Goal: Information Seeking & Learning: Learn about a topic

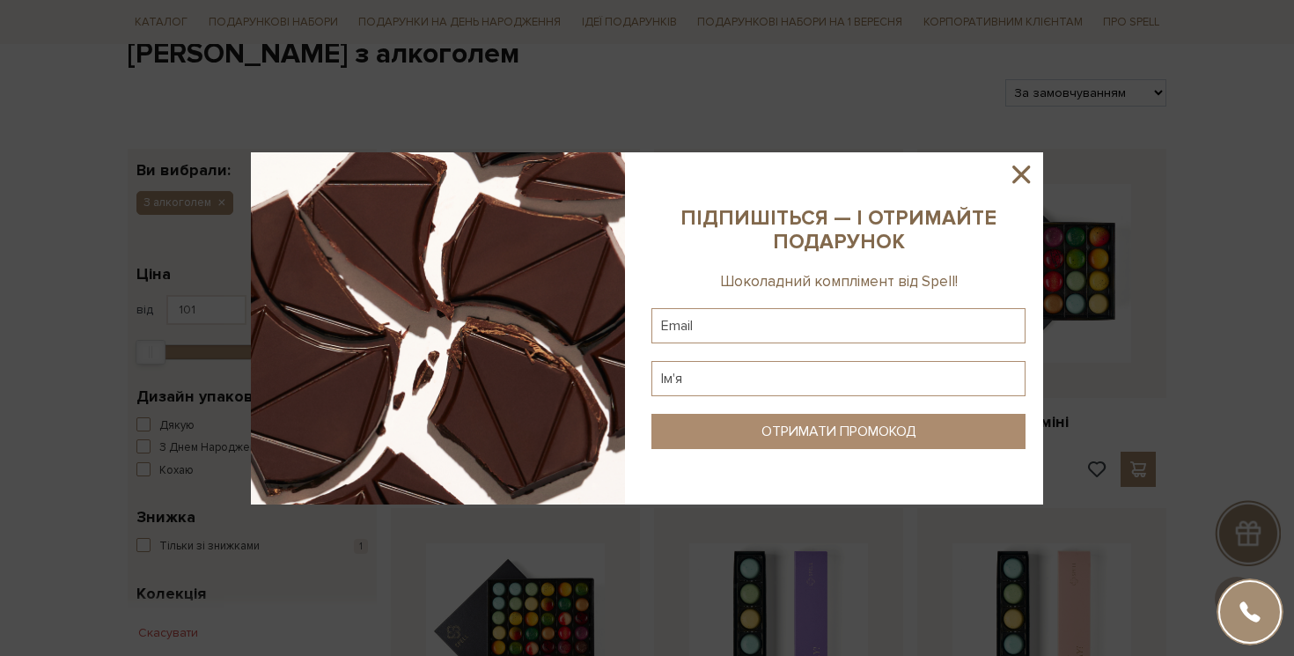
click at [1025, 172] on icon at bounding box center [1021, 174] width 30 height 30
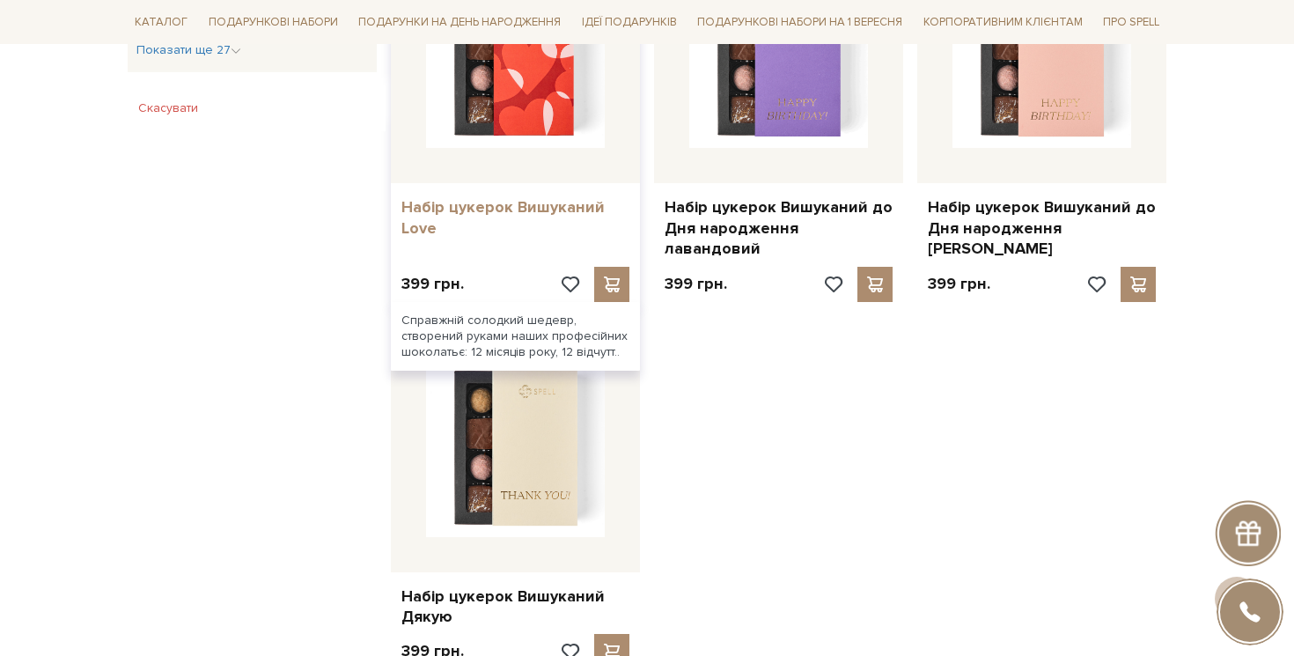
scroll to position [1910, 0]
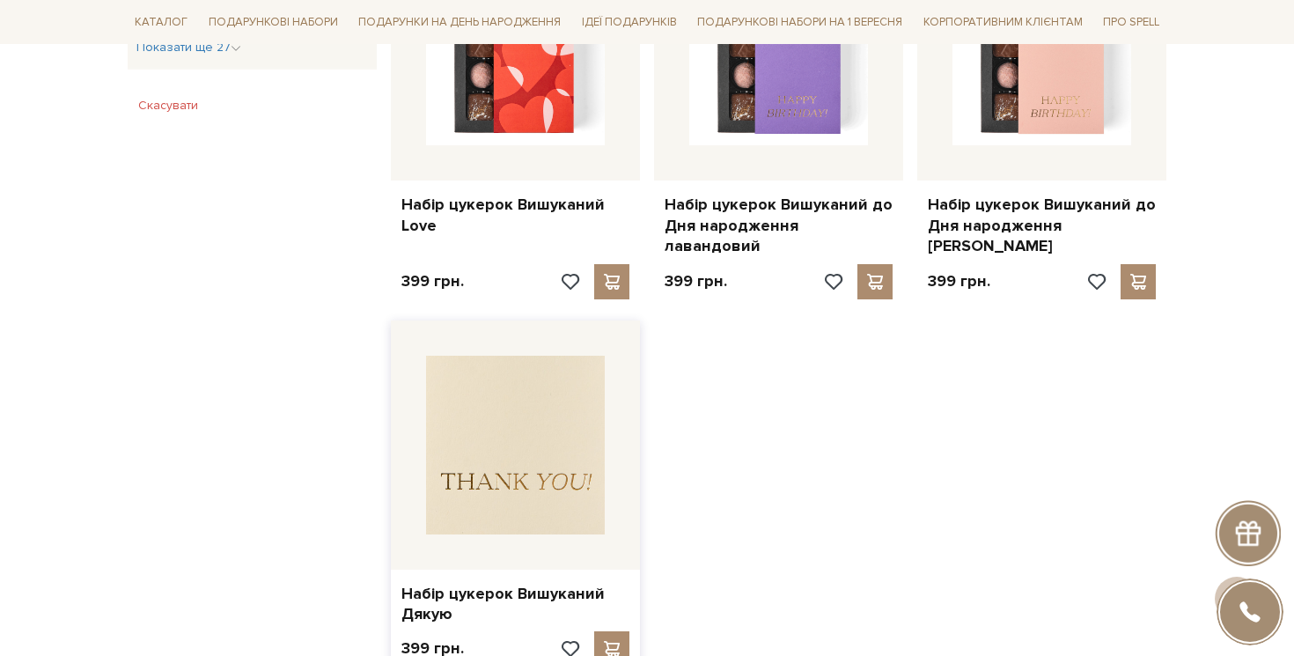
click at [488, 486] on img at bounding box center [515, 445] width 179 height 179
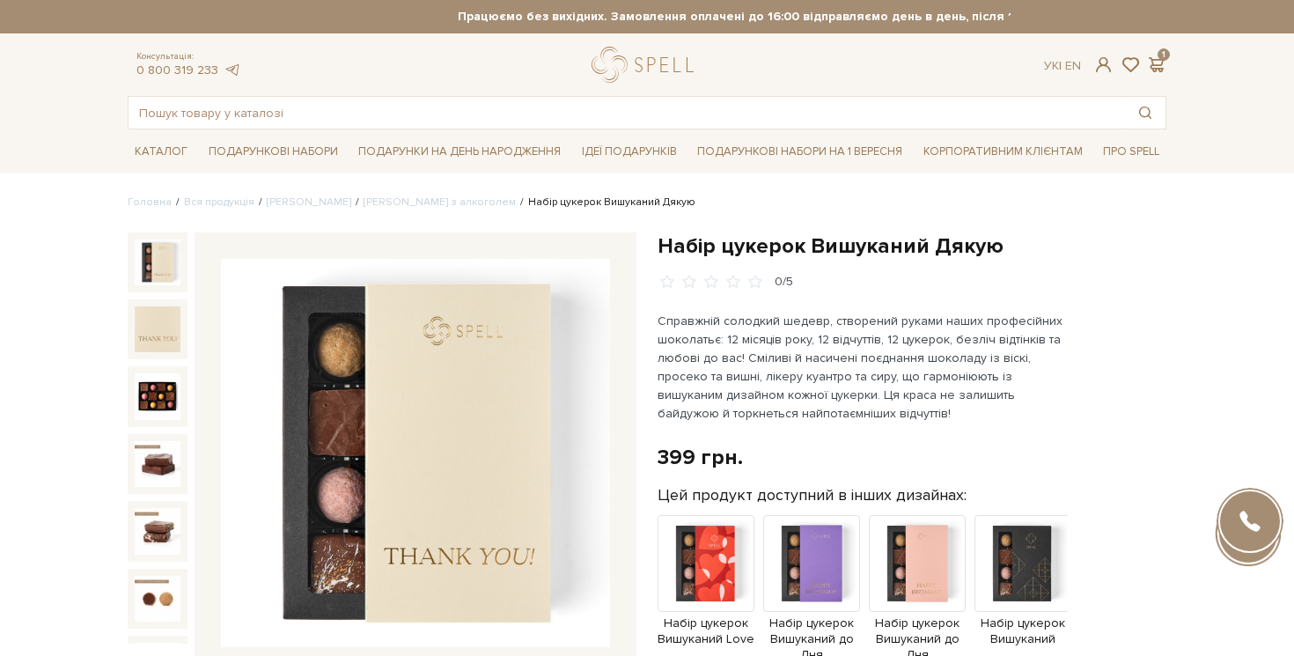
scroll to position [230, 0]
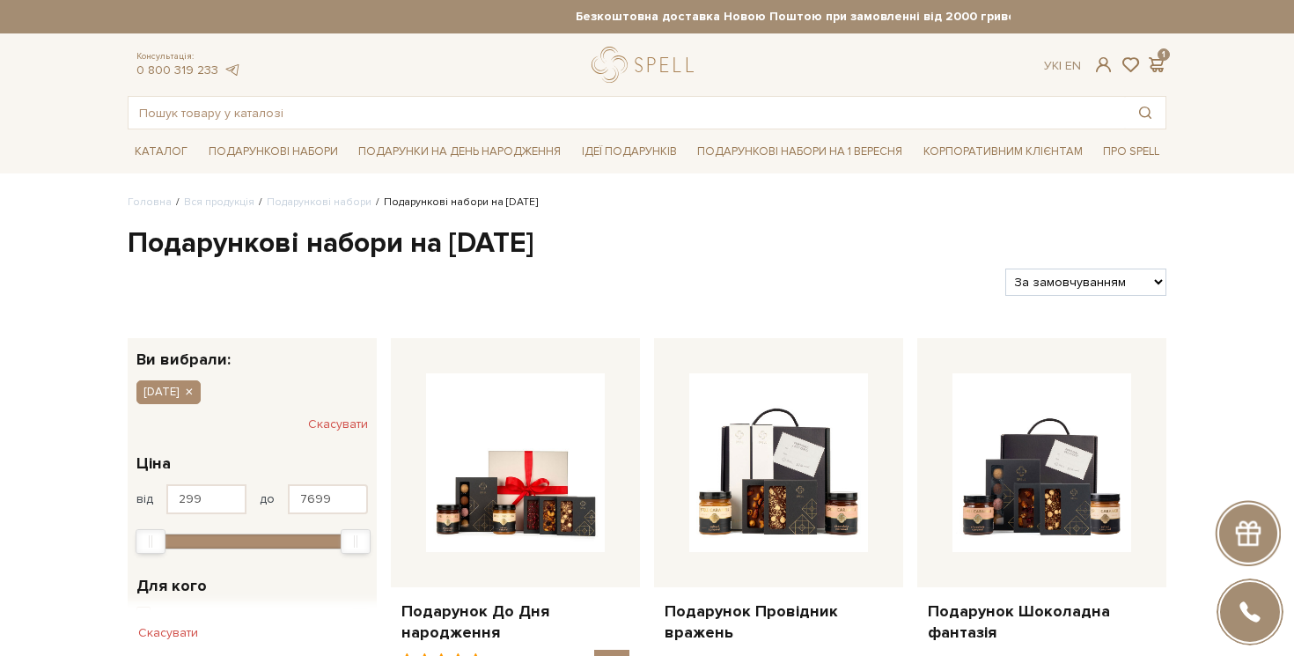
click at [210, 253] on h1 "Подарункові набори на [DATE]" at bounding box center [647, 243] width 1039 height 37
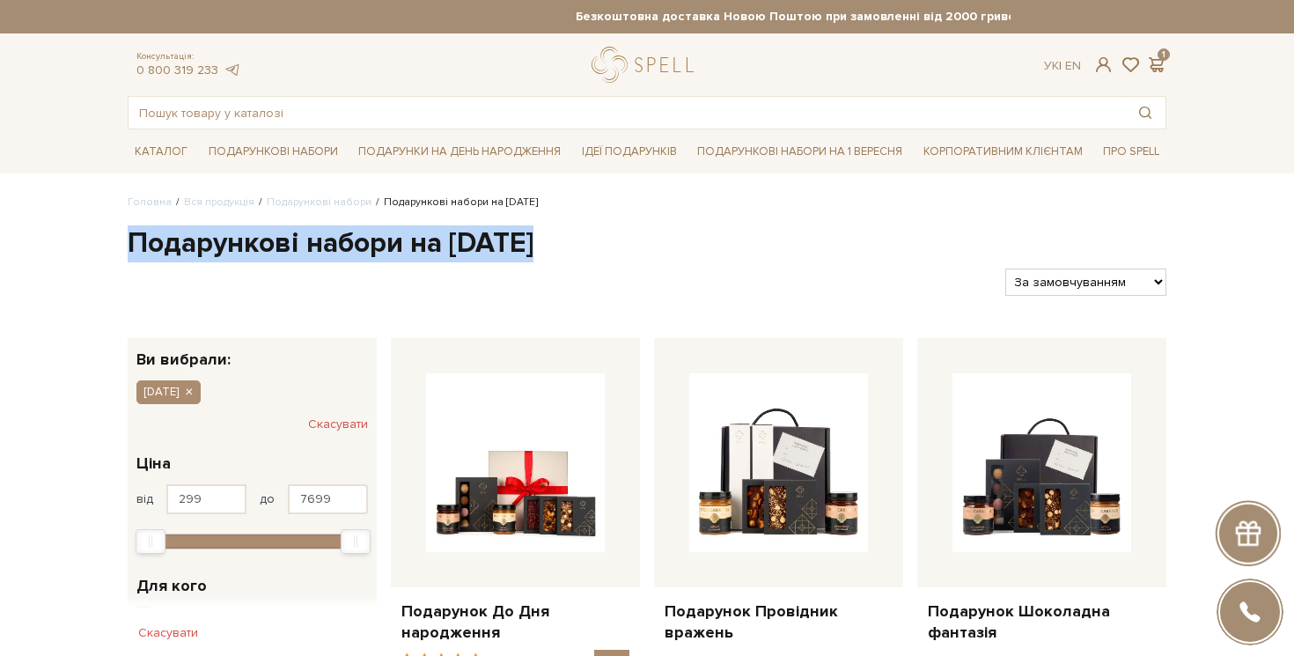
click at [210, 253] on h1 "Подарункові набори на Новий рік" at bounding box center [647, 243] width 1039 height 37
copy div "Подарункові набори на Новий рік"
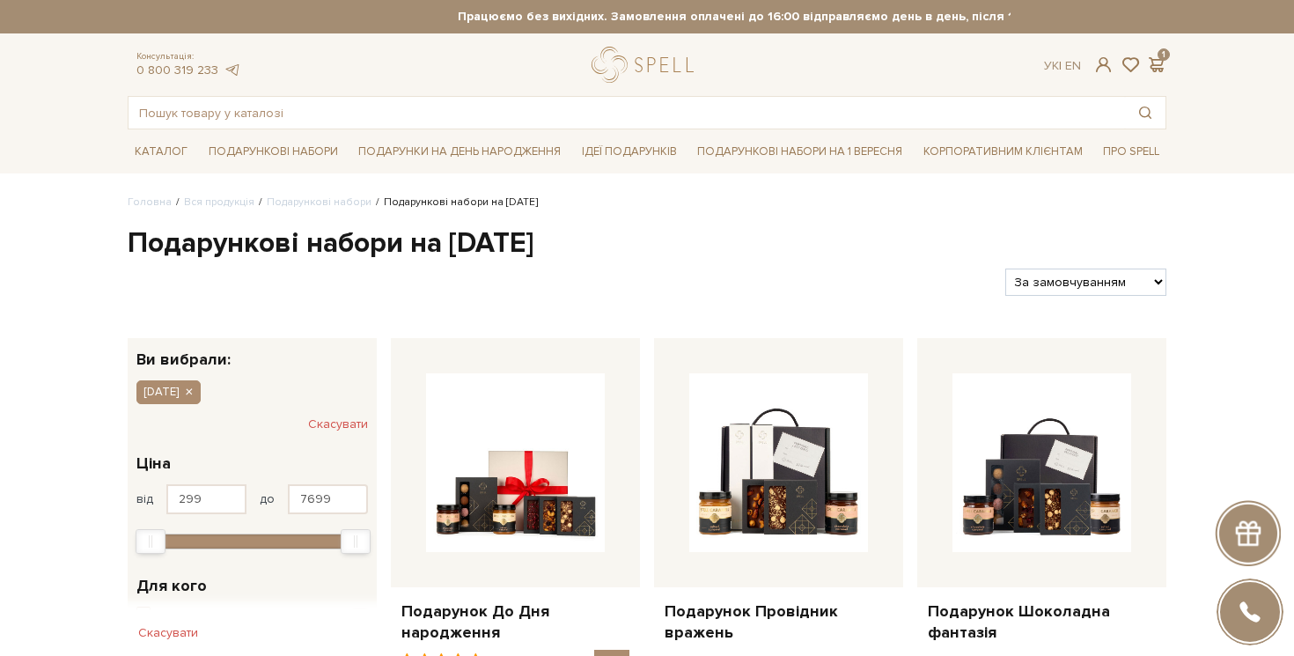
click at [158, 263] on div "Фільтри За замовчуванням За Ціною (зростання) За Ціною (зменшення) Новинки За п…" at bounding box center [647, 274] width 1053 height 41
click at [158, 257] on h1 "Подарункові набори на Новий рік" at bounding box center [647, 243] width 1039 height 37
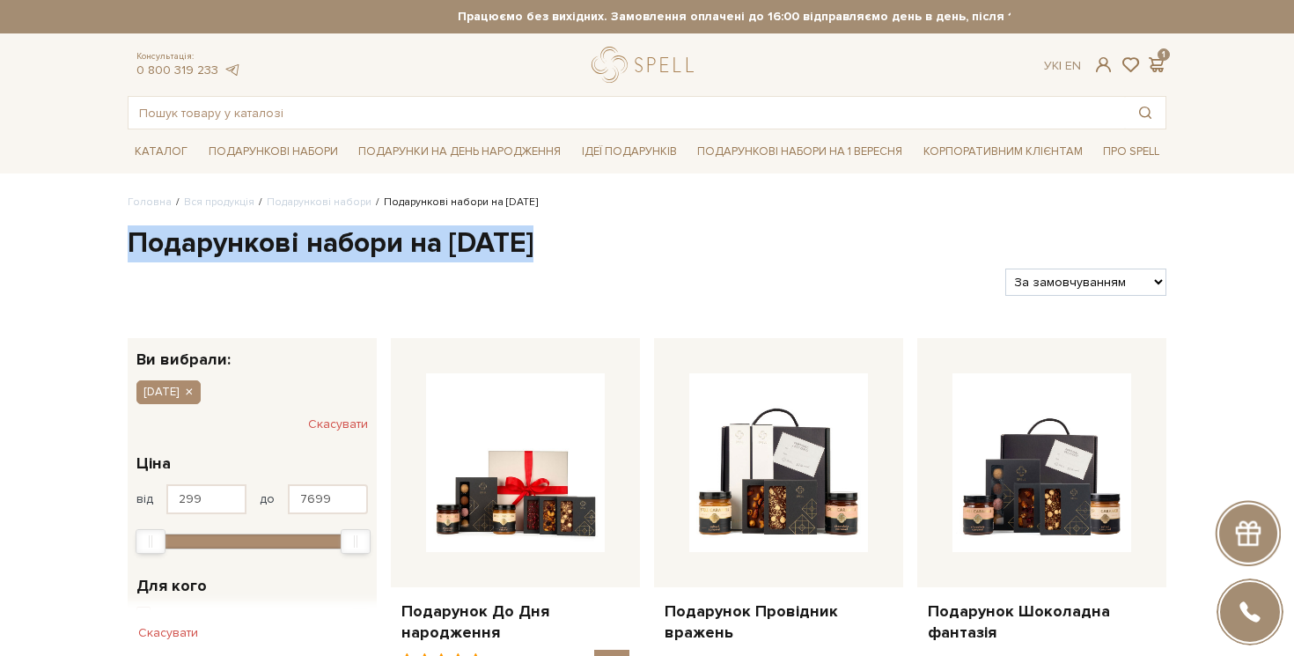
click at [158, 257] on h1 "Подарункові набори на Новий рік" at bounding box center [647, 243] width 1039 height 37
copy div "Подарункові набори на Новий рік"
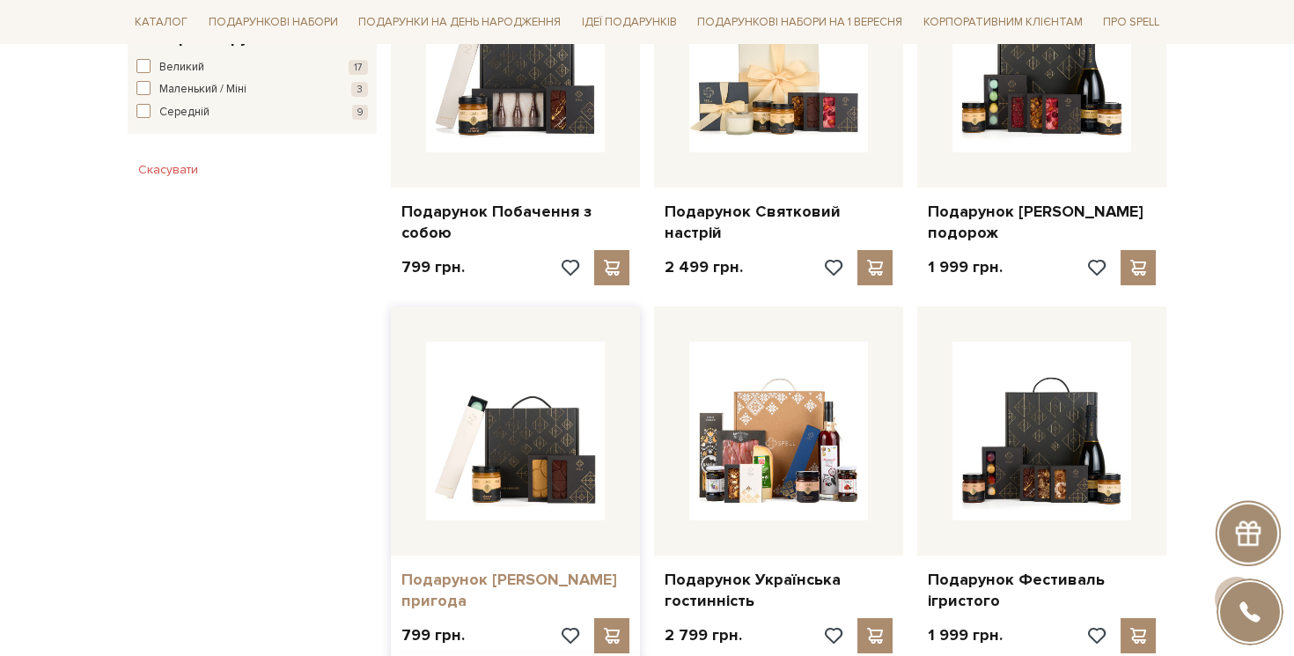
scroll to position [1110, 0]
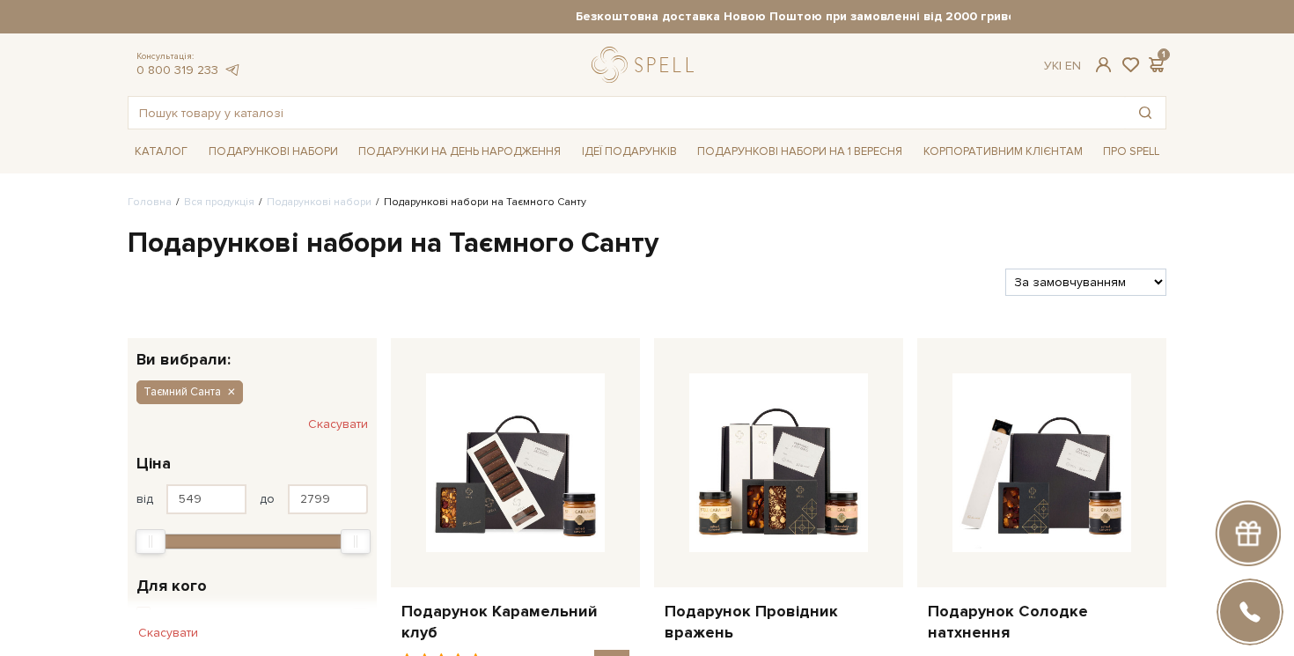
click at [185, 245] on h1 "Подарункові набори на Таємного Санту" at bounding box center [647, 243] width 1039 height 37
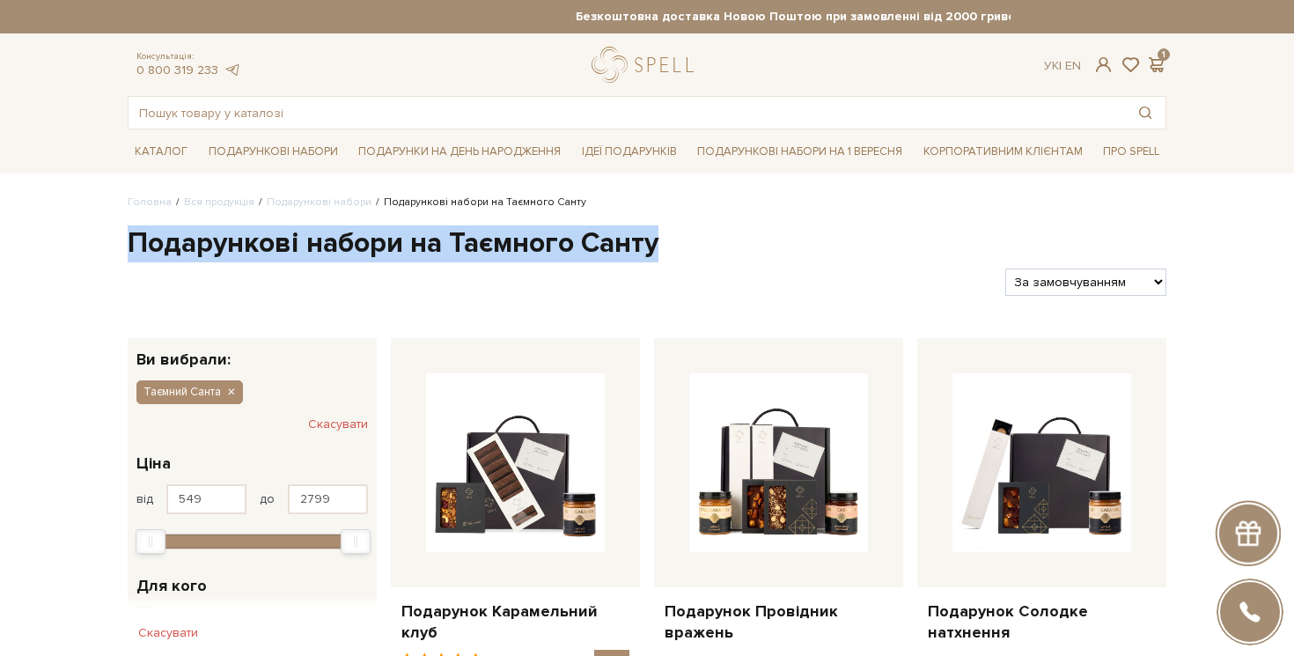
click at [185, 245] on h1 "Подарункові набори на Таємного Санту" at bounding box center [647, 243] width 1039 height 37
copy div "Подарункові набори на Таємного Санту"
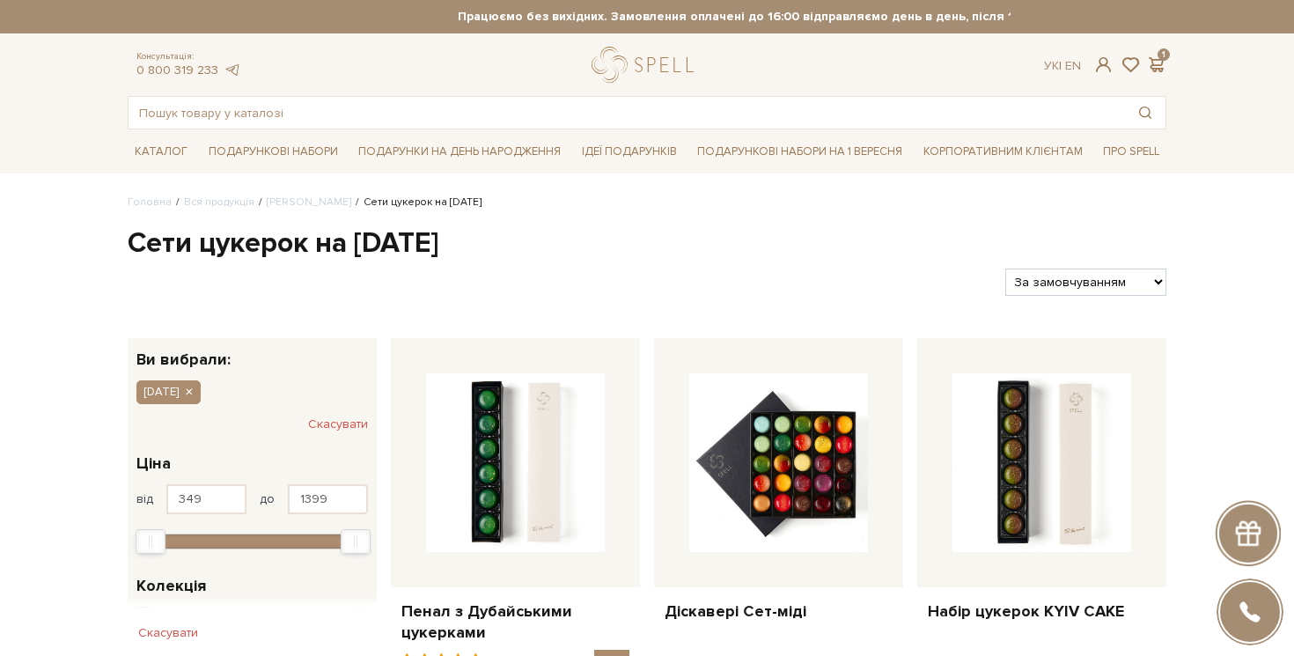
click at [196, 253] on h1 "Сети цукерок на день святого миколая" at bounding box center [647, 243] width 1039 height 37
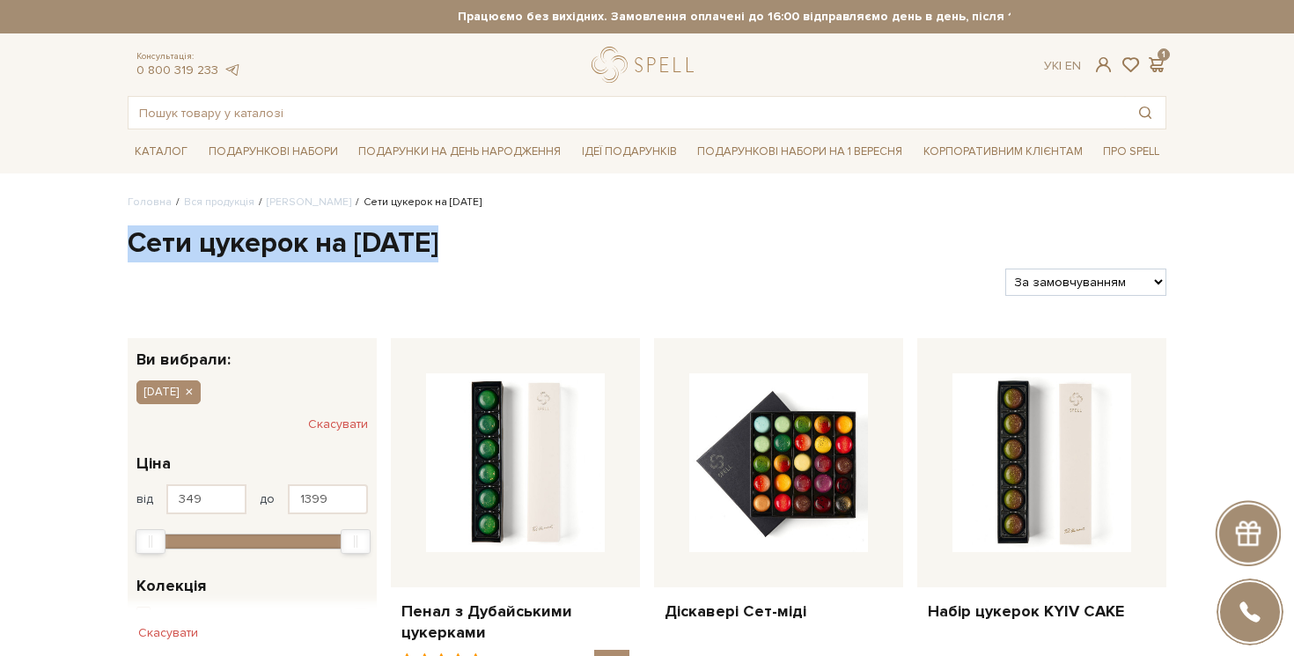
click at [196, 253] on h1 "Сети цукерок на день святого миколая" at bounding box center [647, 243] width 1039 height 37
copy div "Сети цукерок на день святого миколая"
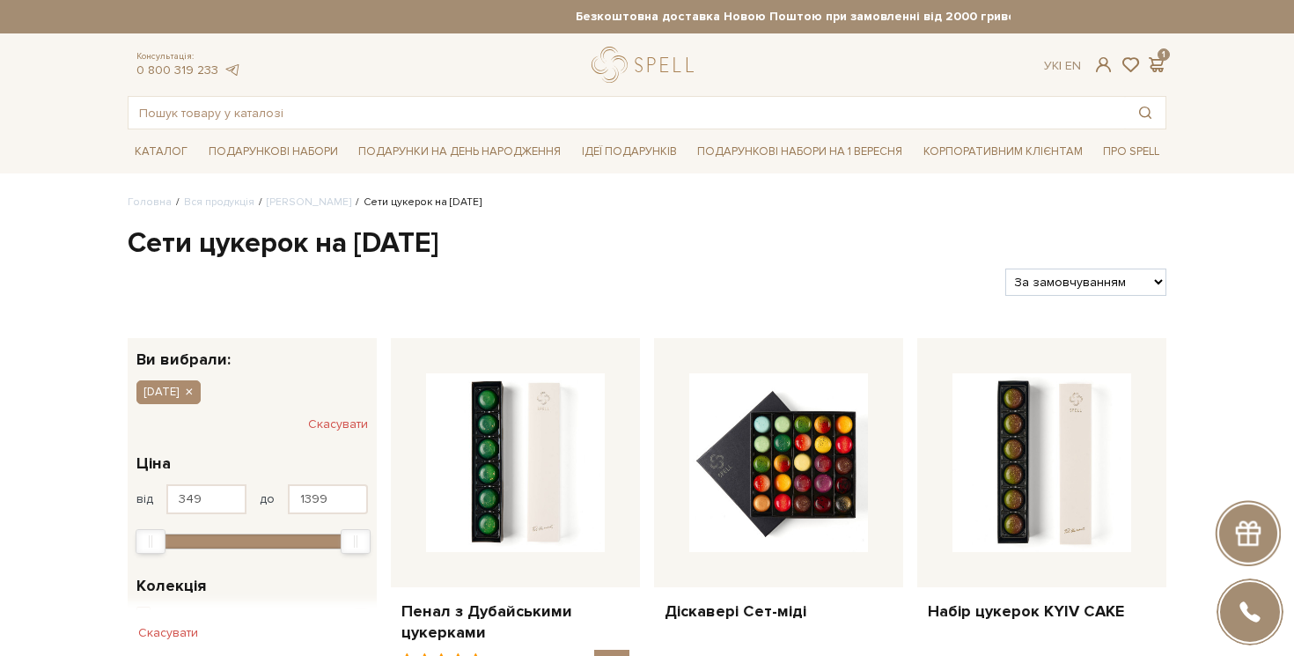
click at [209, 266] on div "Фільтри За замовчуванням За Ціною (зростання) За Ціною (зменшення) Новинки За п…" at bounding box center [647, 274] width 1053 height 41
click at [209, 258] on h1 "Сети цукерок на день святого миколая" at bounding box center [647, 243] width 1039 height 37
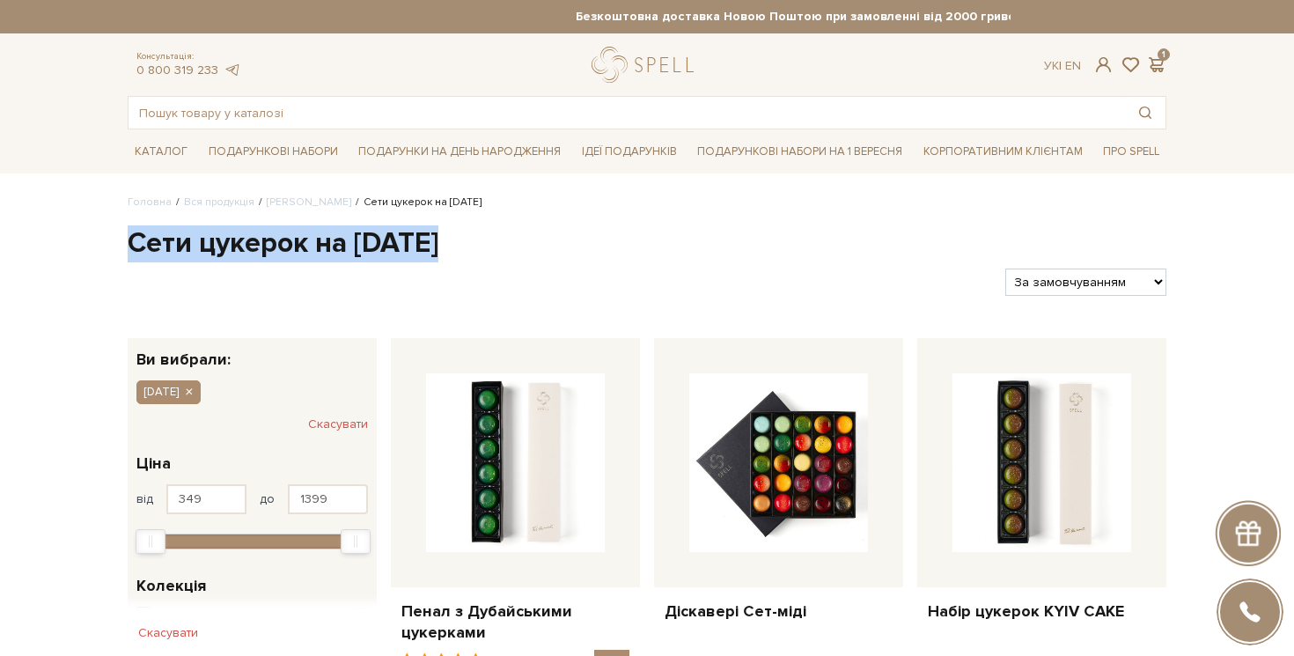
click at [209, 258] on h1 "Сети цукерок на день святого миколая" at bounding box center [647, 243] width 1039 height 37
copy div "Сети цукерок на день святого миколая"
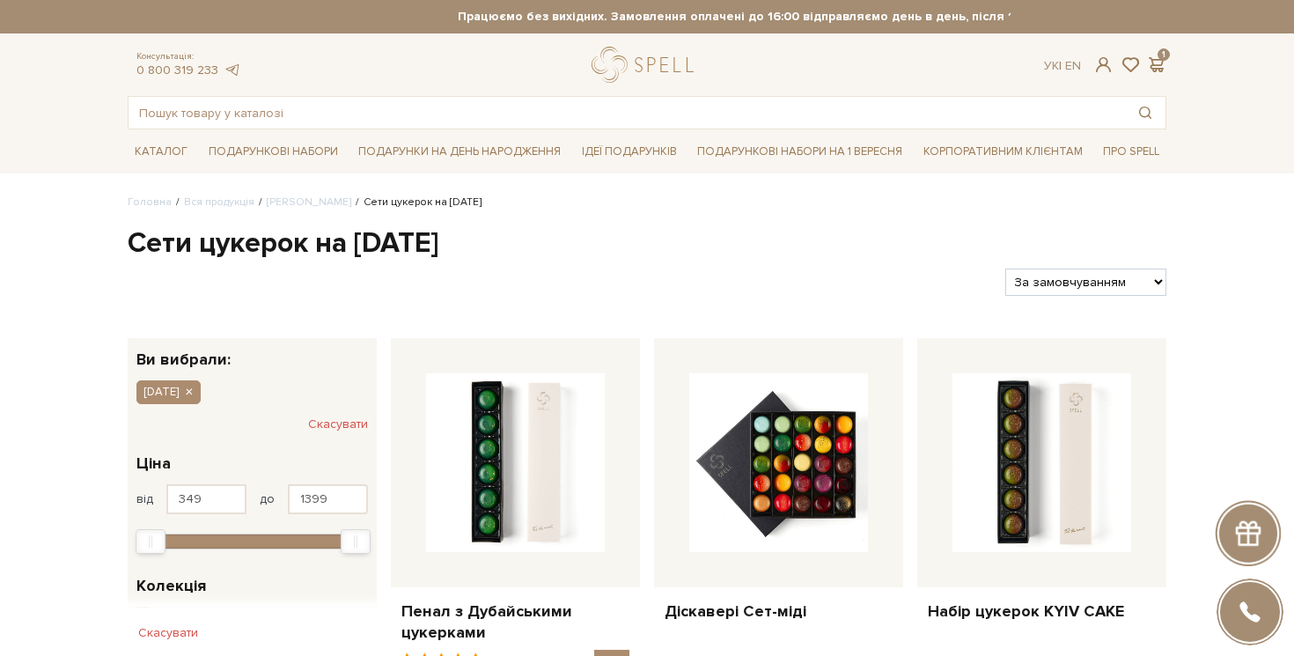
copy h1 "Сети цукерок на день святого миколая"
drag, startPoint x: 132, startPoint y: 247, endPoint x: 651, endPoint y: 239, distance: 519.3
click at [651, 239] on h1 "Сети цукерок на день святого миколая" at bounding box center [647, 243] width 1039 height 37
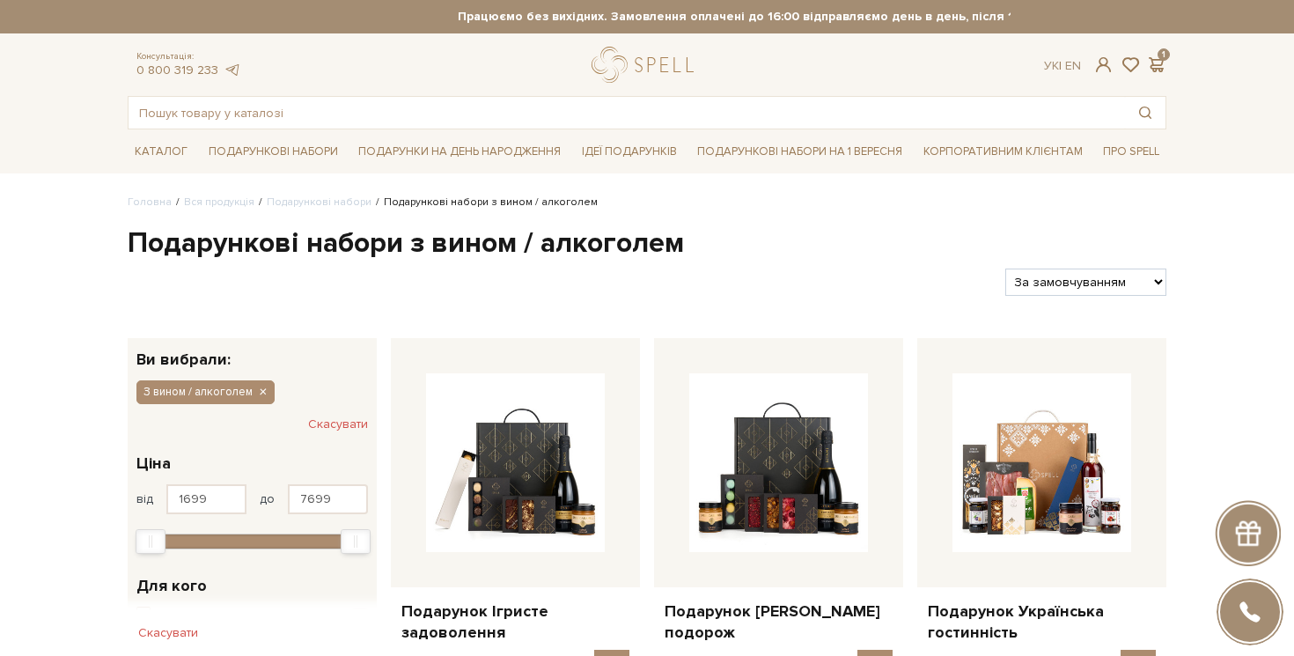
click at [320, 243] on h1 "Подарункові набори з вином / алкоголем" at bounding box center [647, 243] width 1039 height 37
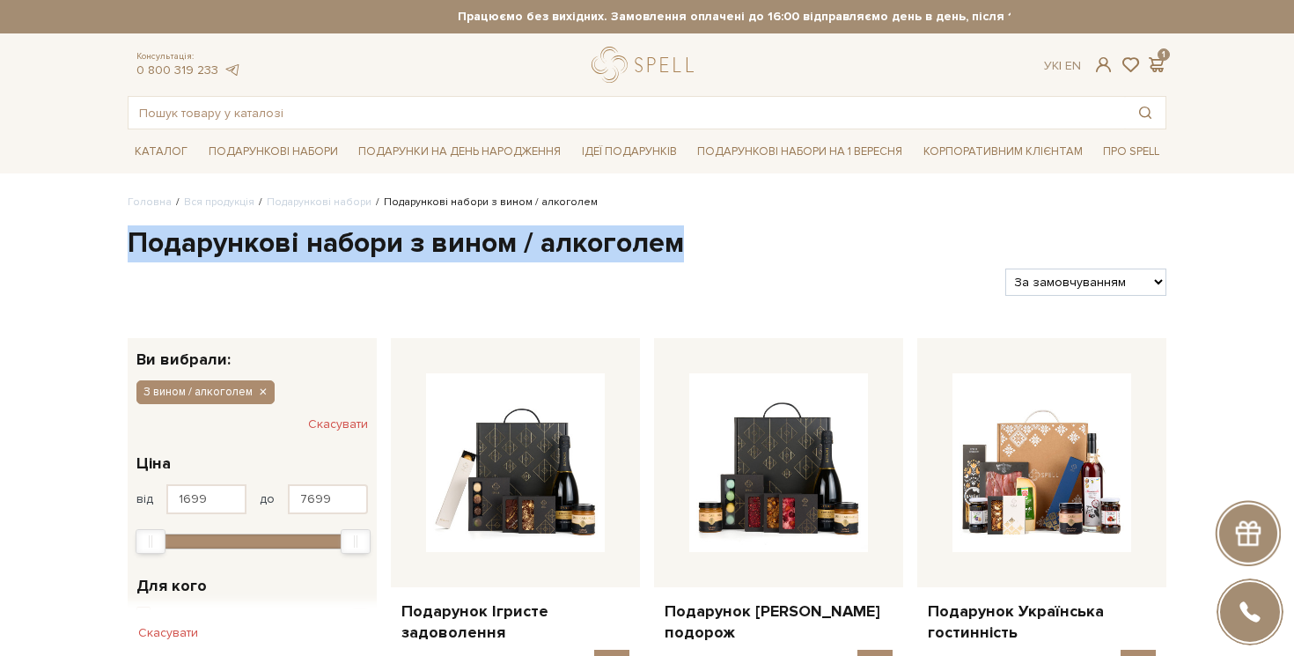
click at [320, 243] on h1 "Подарункові набори з вином / алкоголем" at bounding box center [647, 243] width 1039 height 37
copy div "Подарункові набори з вином / алкоголем"
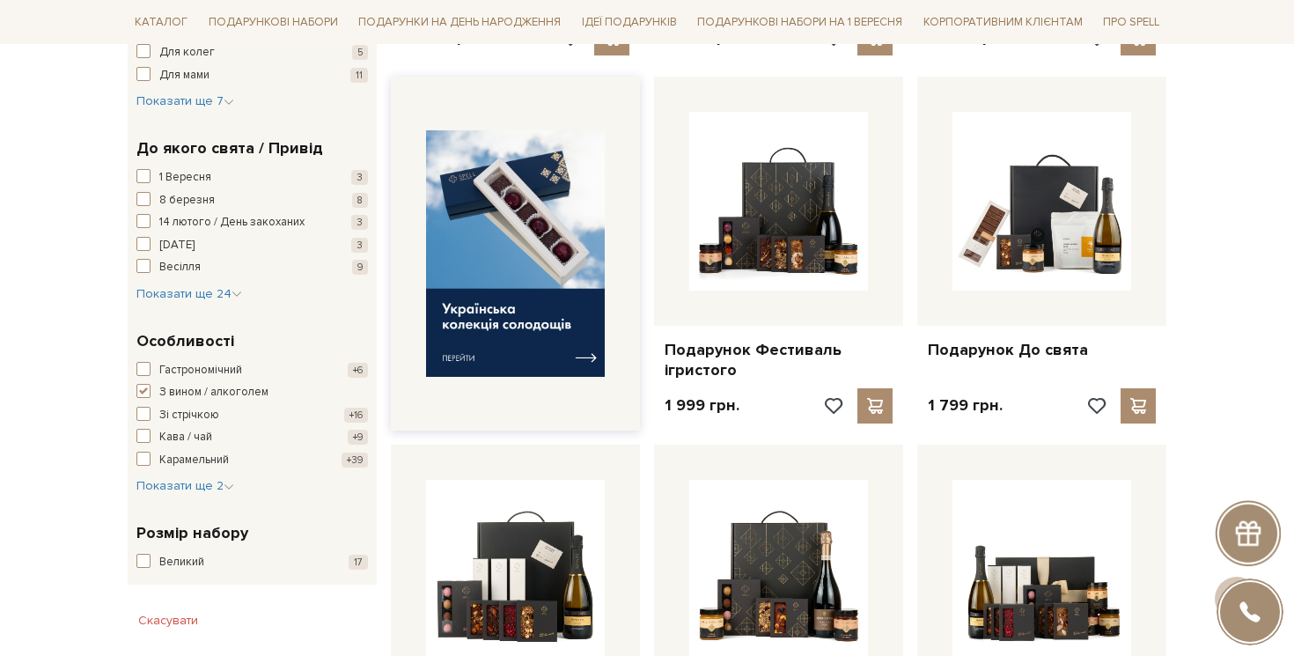
scroll to position [995, 0]
